Goal: Task Accomplishment & Management: Manage account settings

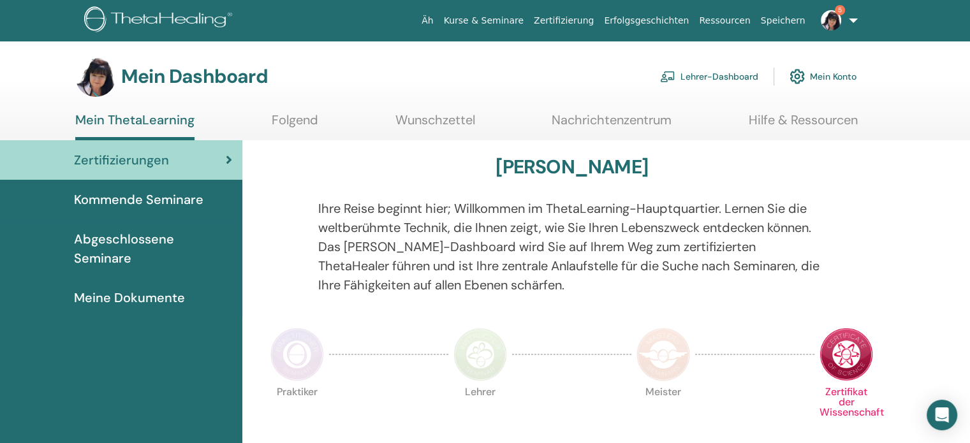
click at [716, 72] on font "Lehrer-Dashboard" at bounding box center [720, 76] width 78 height 11
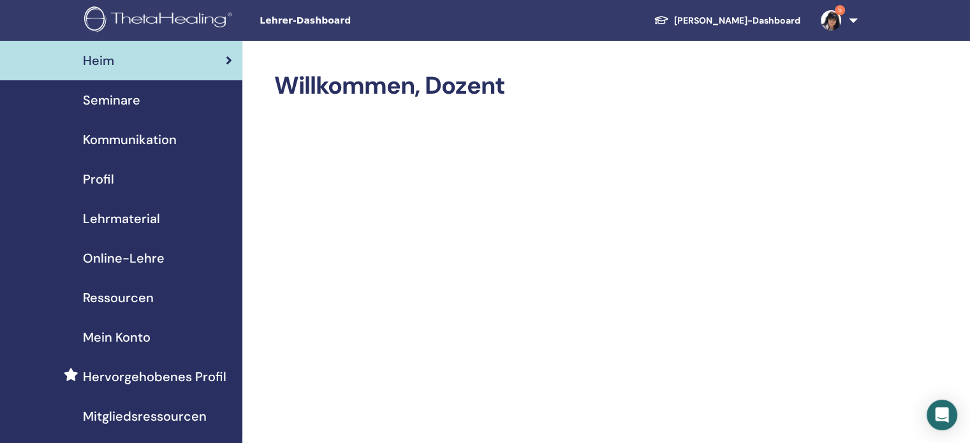
click at [131, 103] on font "Seminare" at bounding box center [111, 100] width 57 height 17
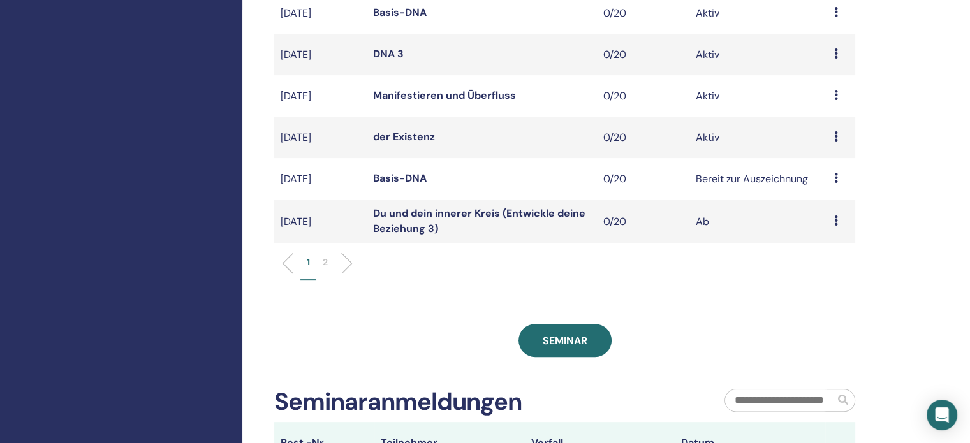
scroll to position [422, 0]
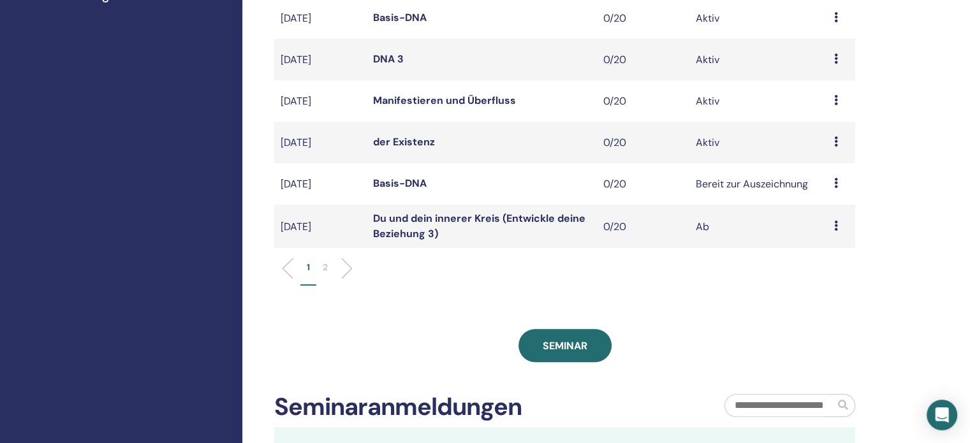
click at [836, 147] on icon at bounding box center [836, 142] width 4 height 10
click at [815, 232] on font "Absagen" at bounding box center [823, 231] width 41 height 13
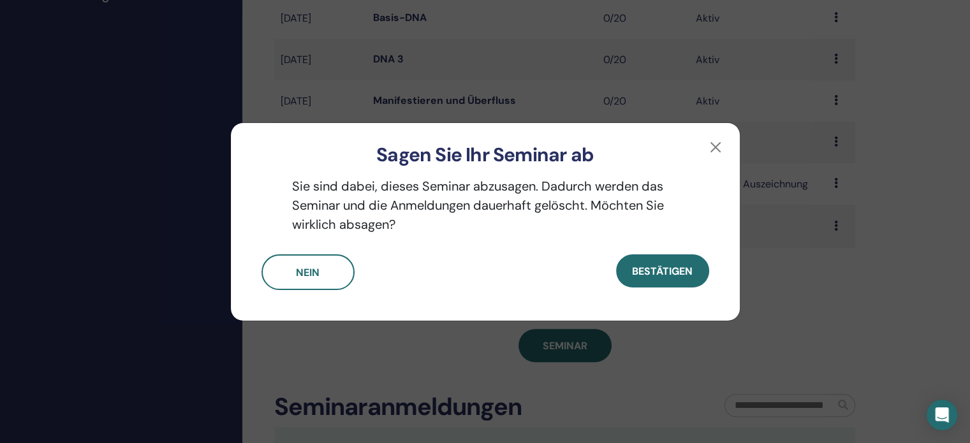
click at [635, 267] on font "Bestätigen" at bounding box center [662, 271] width 61 height 13
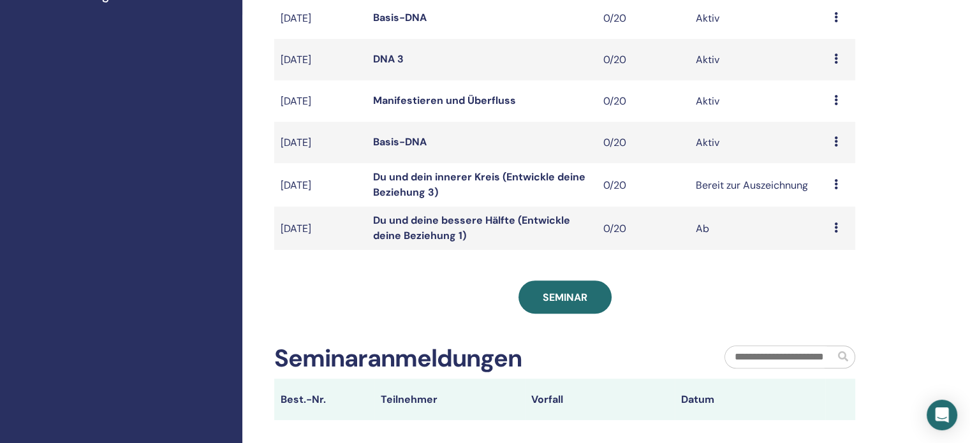
click at [834, 147] on icon at bounding box center [836, 142] width 4 height 10
click at [825, 232] on font "Absagen" at bounding box center [821, 234] width 41 height 13
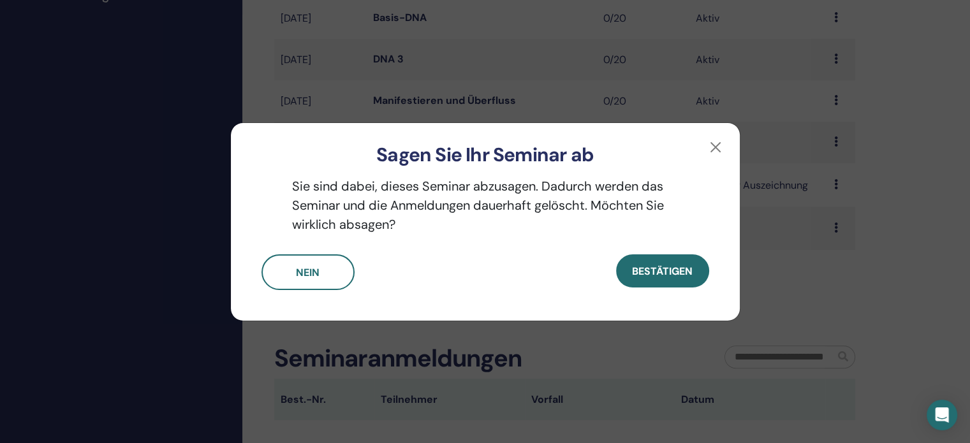
click at [665, 274] on font "Bestätigen" at bounding box center [662, 271] width 61 height 13
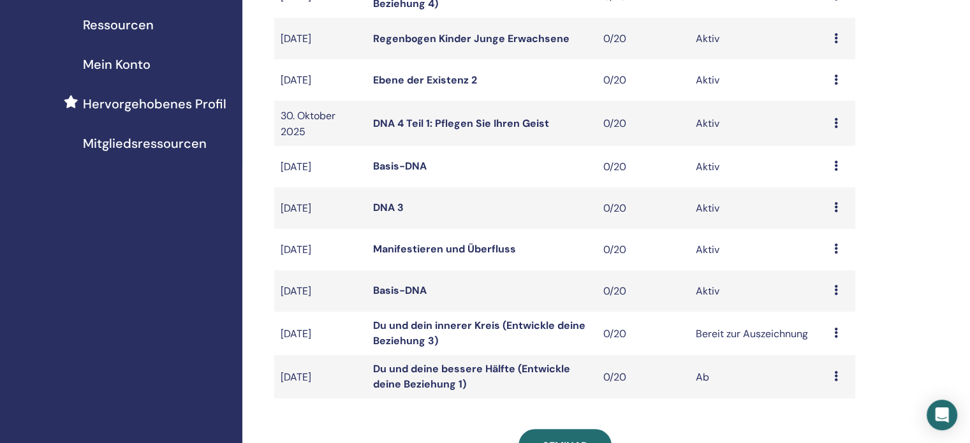
scroll to position [337, 0]
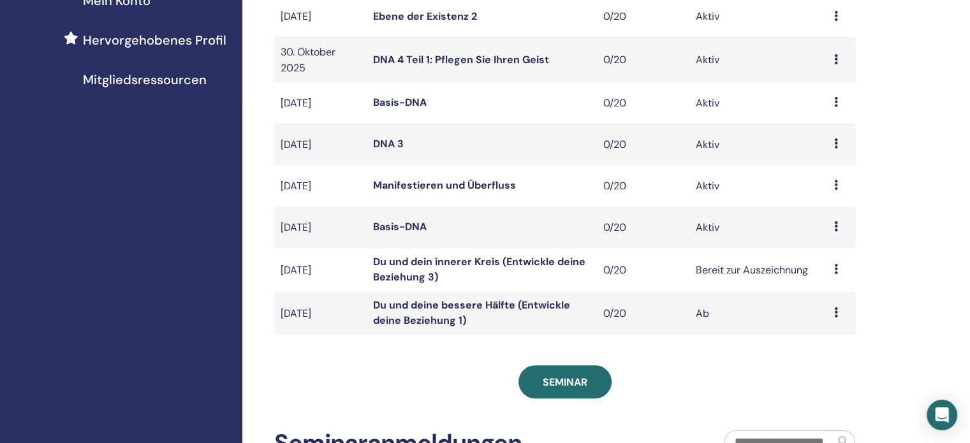
click at [836, 232] on icon at bounding box center [836, 226] width 4 height 10
click at [825, 323] on font "Absagen" at bounding box center [823, 322] width 41 height 13
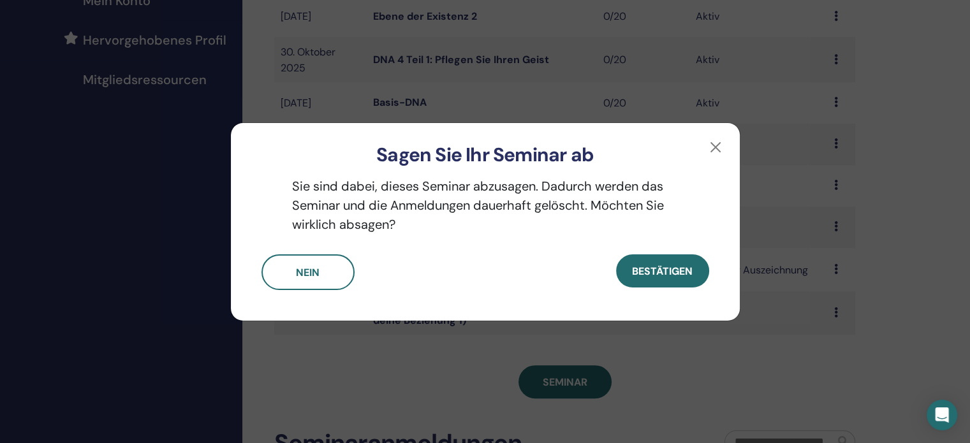
click at [651, 267] on font "Bestätigen" at bounding box center [662, 271] width 61 height 13
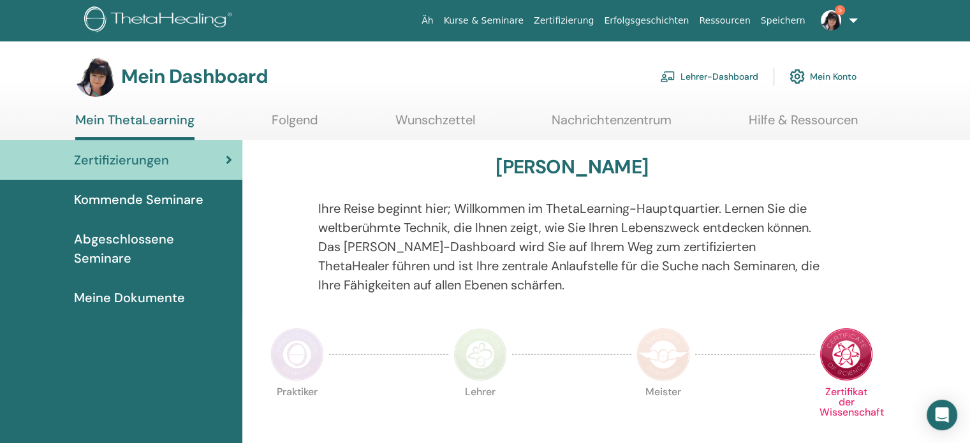
click at [698, 78] on font "Lehrer-Dashboard" at bounding box center [720, 76] width 78 height 11
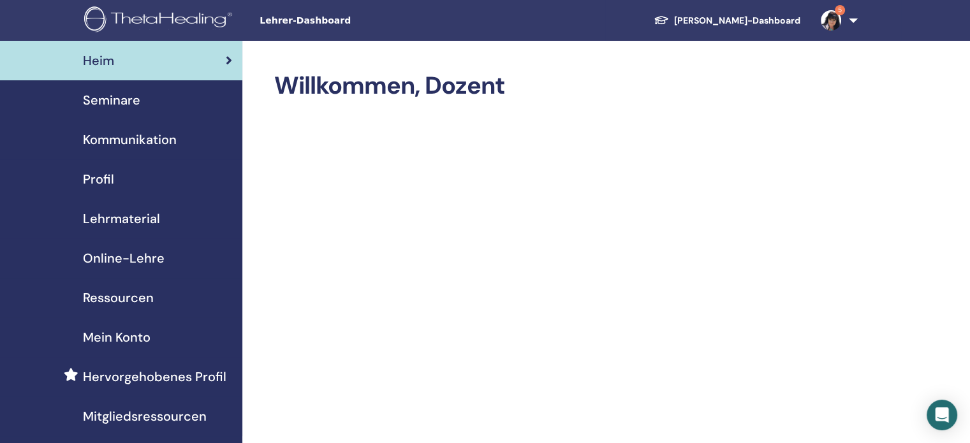
click at [110, 101] on font "Seminare" at bounding box center [111, 100] width 57 height 17
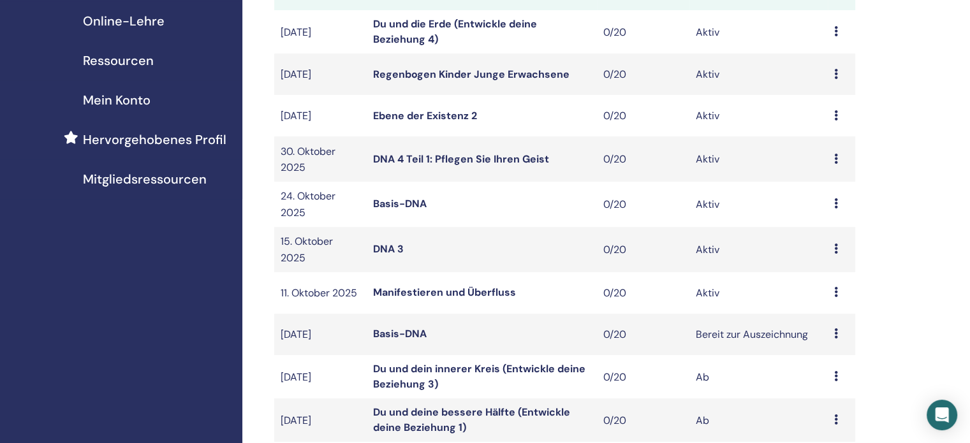
scroll to position [242, 0]
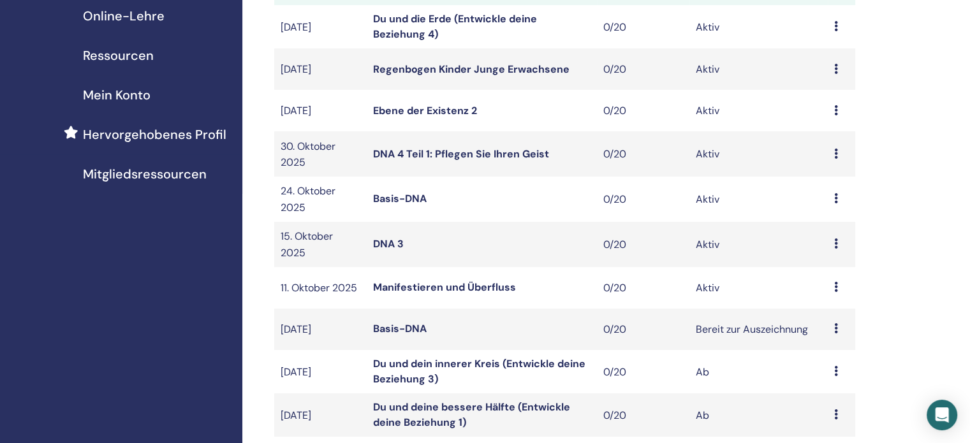
click at [393, 251] on font "DNA 3" at bounding box center [388, 243] width 31 height 13
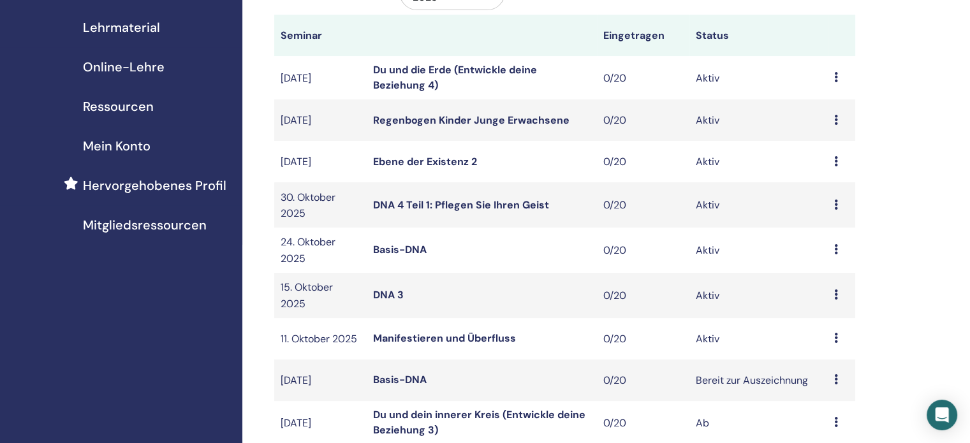
scroll to position [108, 0]
